Goal: Find specific page/section: Find specific page/section

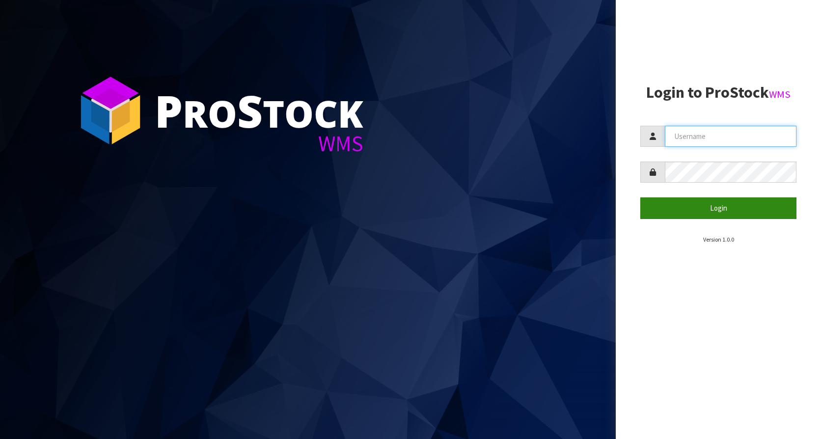
type input "KitchenAid"
click at [688, 205] on button "Login" at bounding box center [718, 207] width 156 height 21
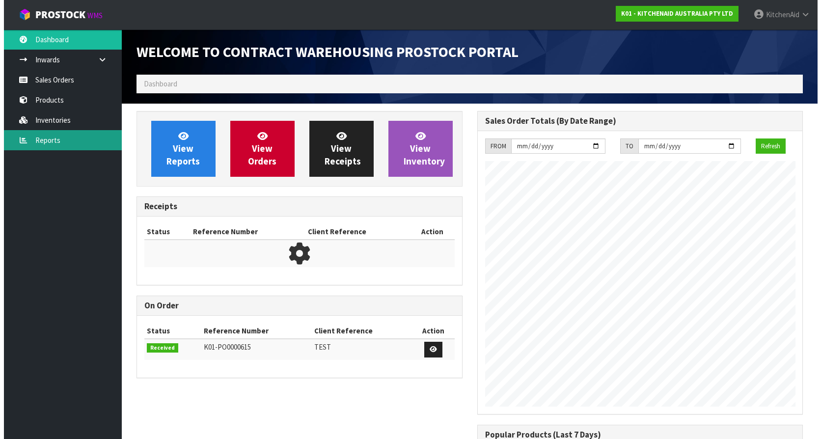
scroll to position [544, 340]
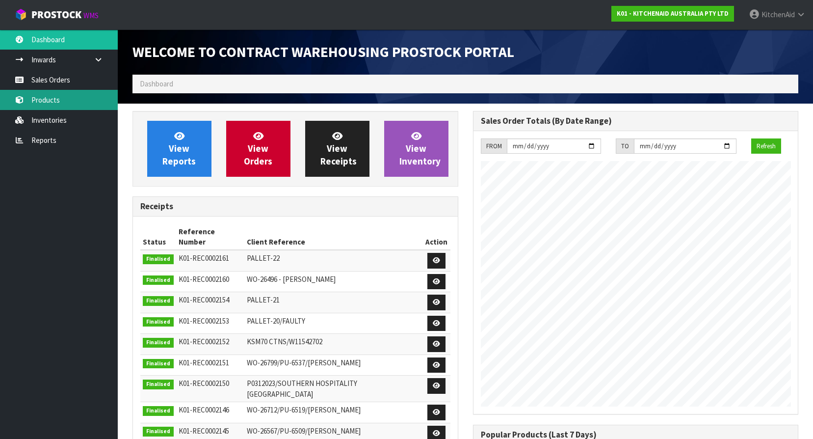
click at [51, 95] on link "Products" at bounding box center [59, 100] width 118 height 20
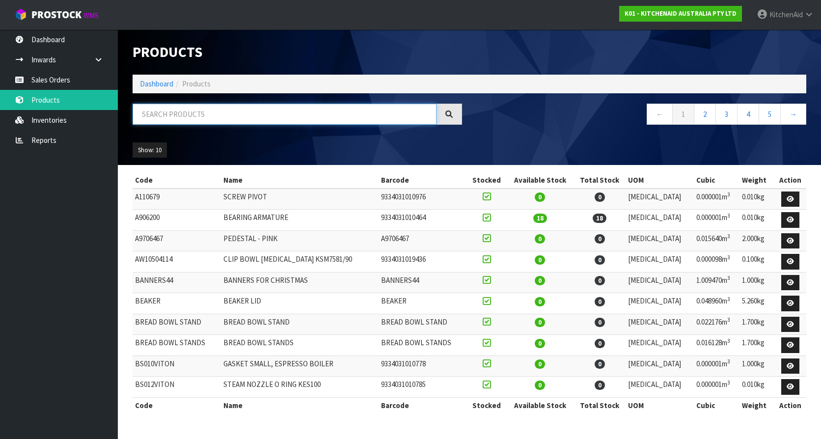
click at [202, 110] on input "text" at bounding box center [285, 114] width 304 height 21
paste input "W11433177"
type input "W11433177"
